Goal: Information Seeking & Learning: Find specific fact

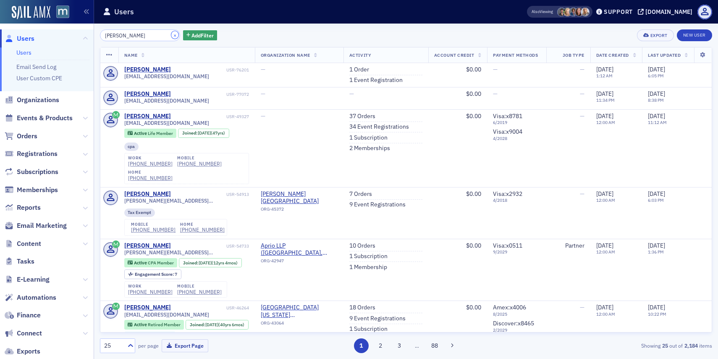
click at [171, 37] on button "×" at bounding box center [175, 35] width 8 height 8
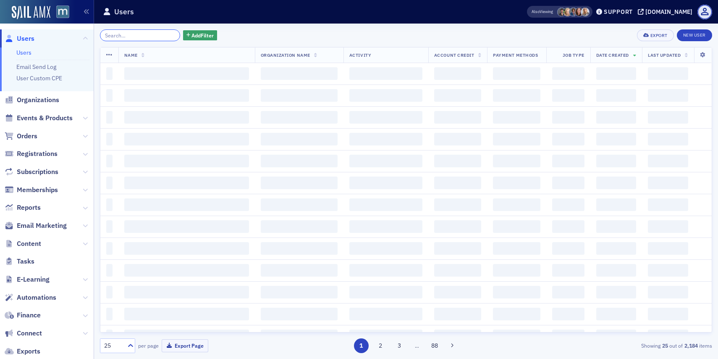
click at [149, 37] on input "search" at bounding box center [140, 35] width 80 height 12
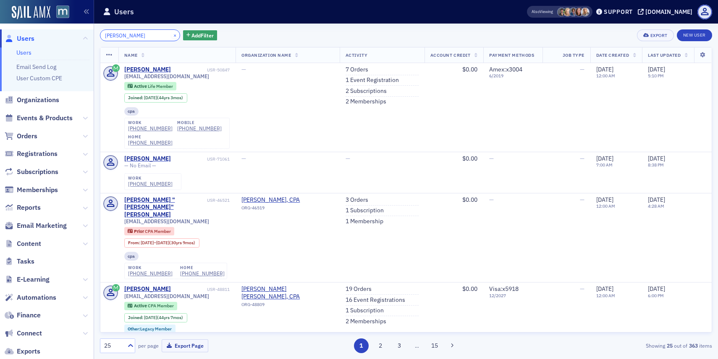
type input "[PERSON_NAME]"
click at [171, 37] on button "×" at bounding box center [175, 35] width 8 height 8
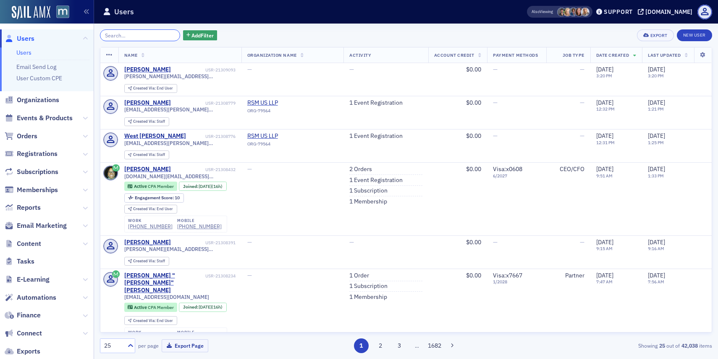
click at [143, 34] on input "search" at bounding box center [140, 35] width 80 height 12
